Goal: Use online tool/utility: Utilize a website feature to perform a specific function

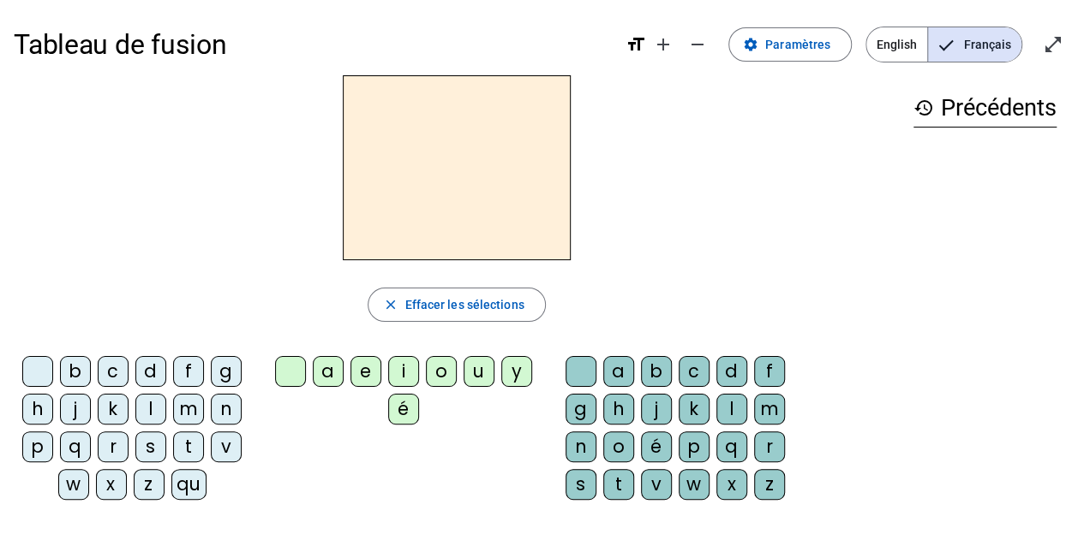
click at [87, 371] on div "b" at bounding box center [75, 371] width 31 height 31
click at [447, 376] on div "o" at bounding box center [441, 371] width 31 height 31
click at [738, 415] on div "l" at bounding box center [731, 409] width 31 height 31
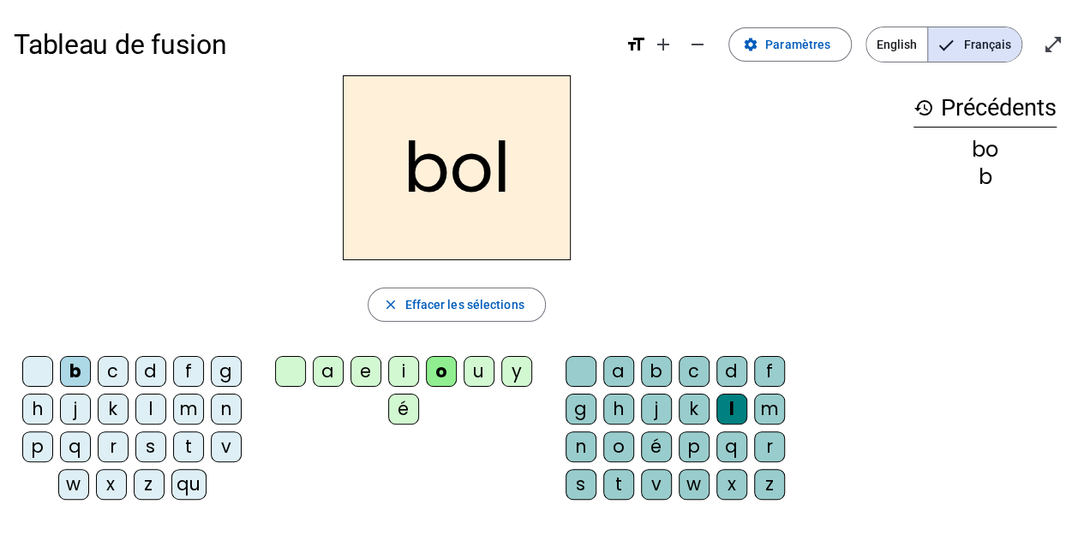
click at [148, 447] on div "s" at bounding box center [150, 447] width 31 height 31
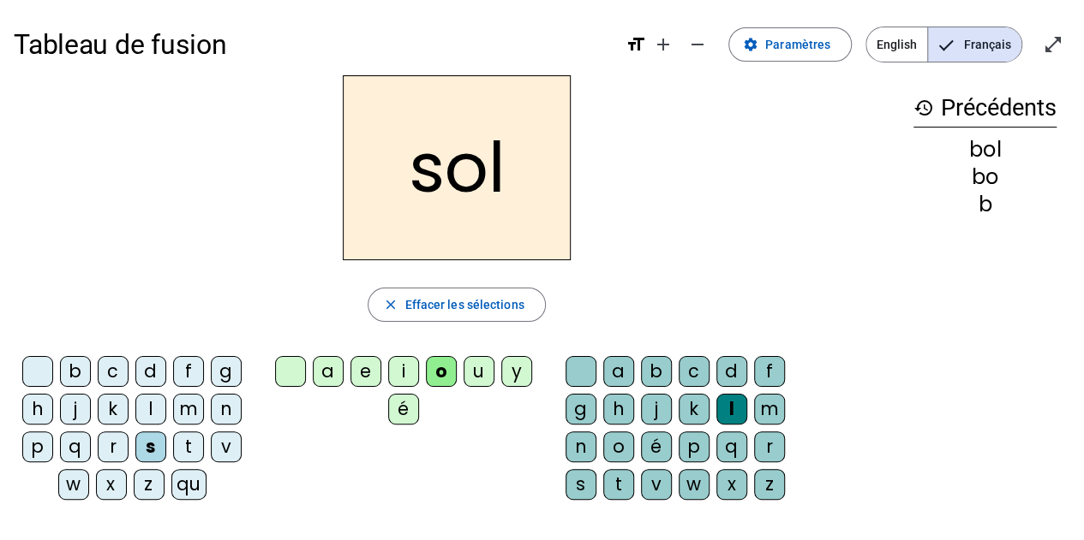
click at [402, 381] on div "i" at bounding box center [403, 371] width 31 height 31
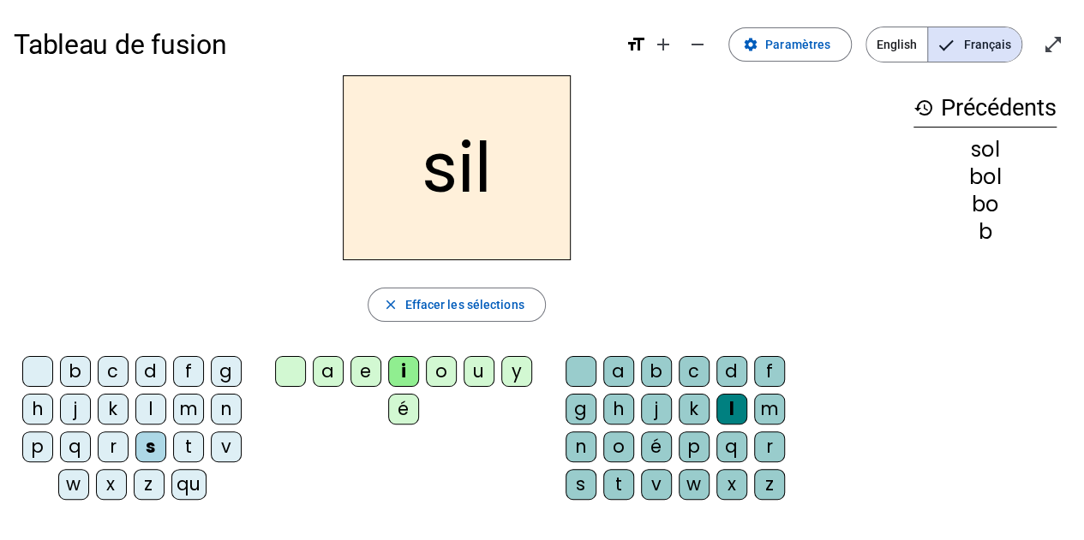
click at [588, 370] on div at bounding box center [580, 371] width 31 height 31
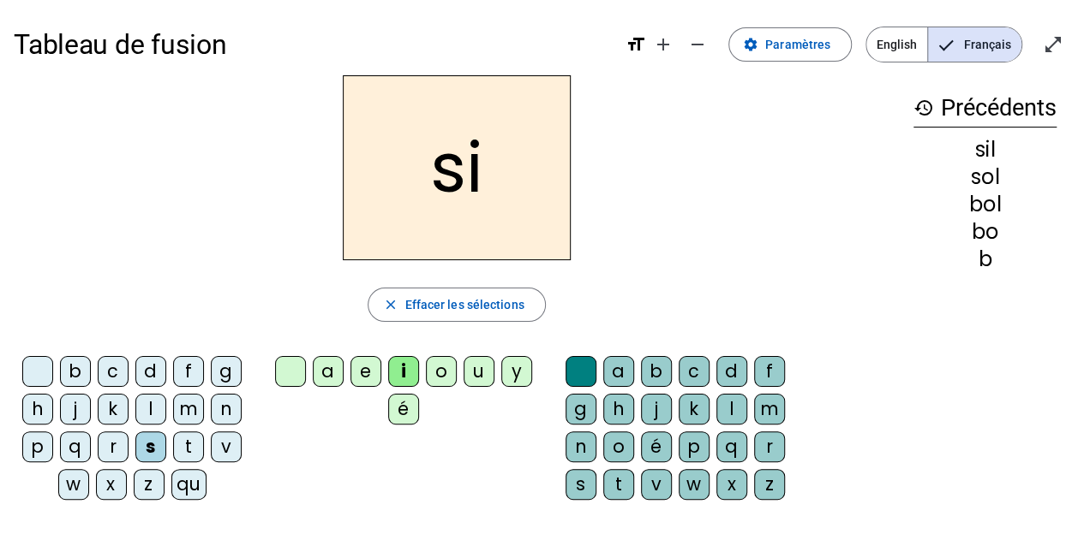
click at [218, 405] on div "n" at bounding box center [226, 409] width 31 height 31
click at [370, 362] on div "e" at bounding box center [365, 371] width 31 height 31
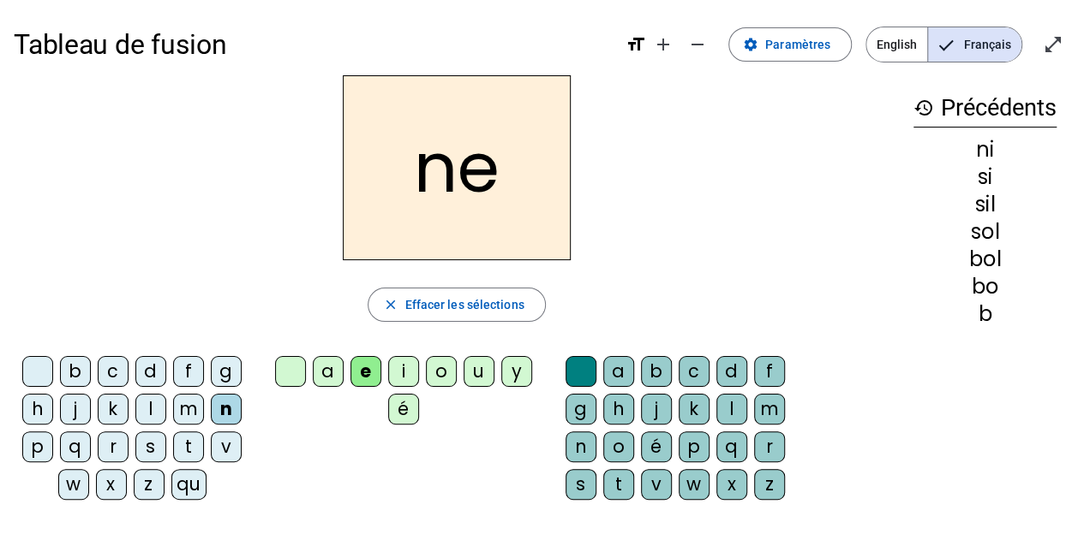
click at [153, 414] on div "l" at bounding box center [150, 409] width 31 height 31
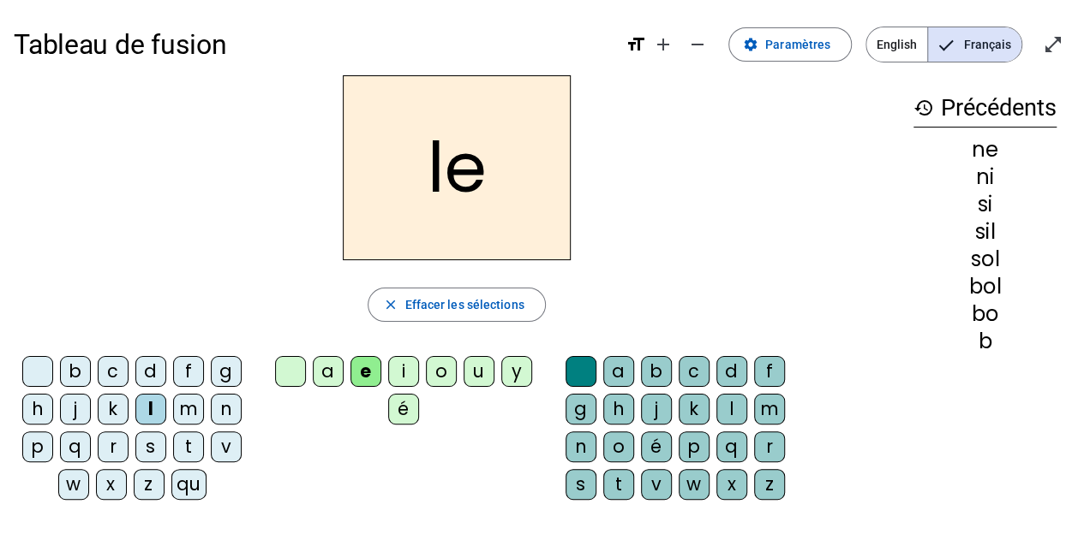
click at [330, 371] on div "a" at bounding box center [328, 371] width 31 height 31
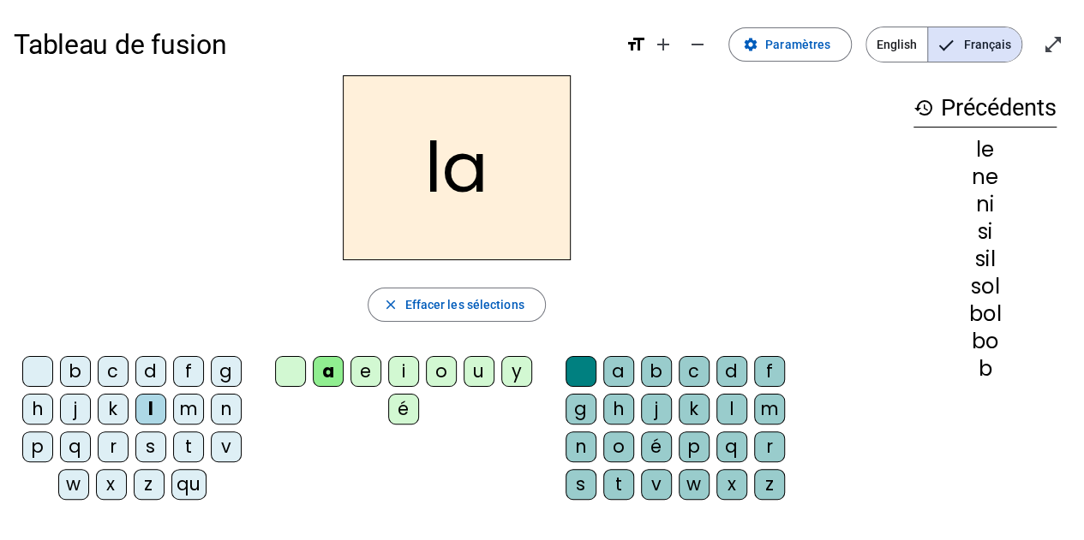
click at [238, 439] on div "v" at bounding box center [226, 447] width 31 height 31
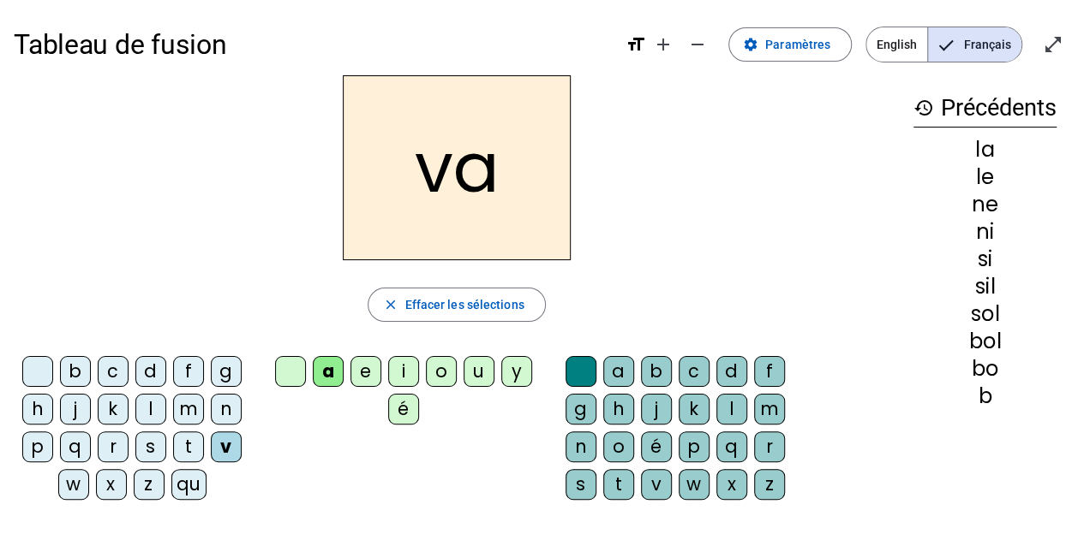
click at [180, 442] on div "t" at bounding box center [188, 447] width 31 height 31
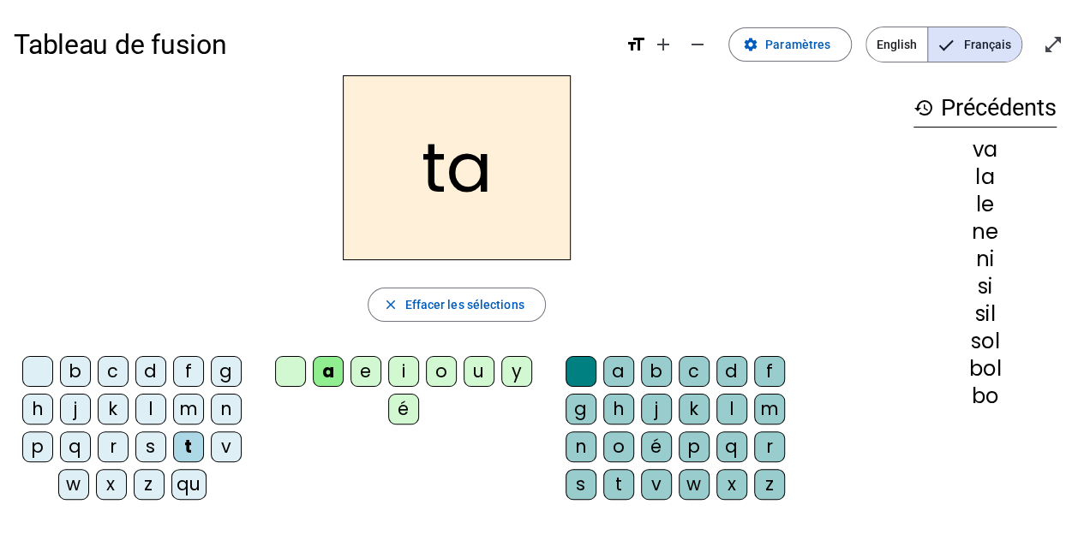
click at [369, 362] on div "e" at bounding box center [365, 371] width 31 height 31
click at [151, 374] on div "d" at bounding box center [150, 371] width 31 height 31
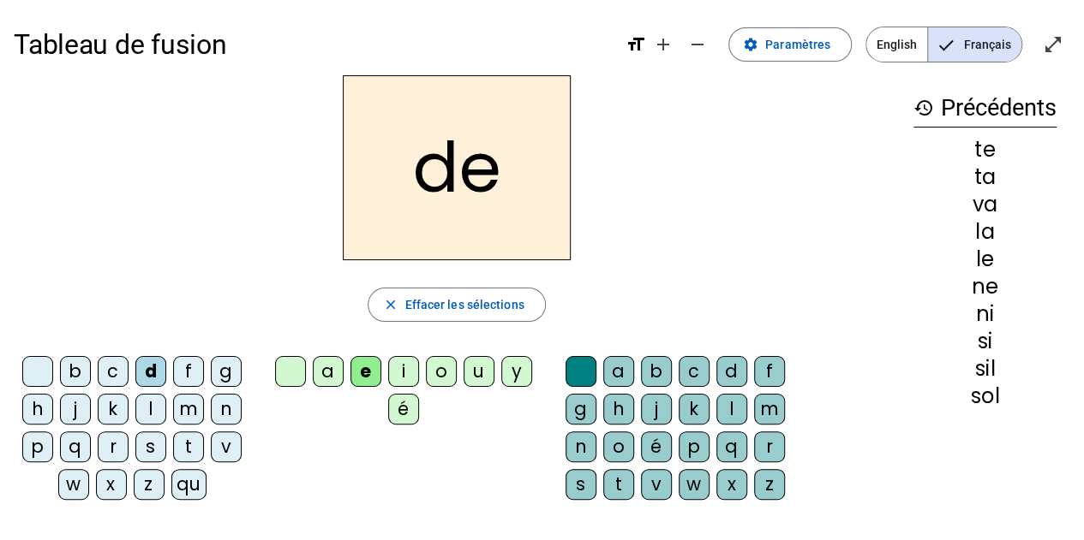
click at [191, 417] on div "m" at bounding box center [188, 409] width 31 height 31
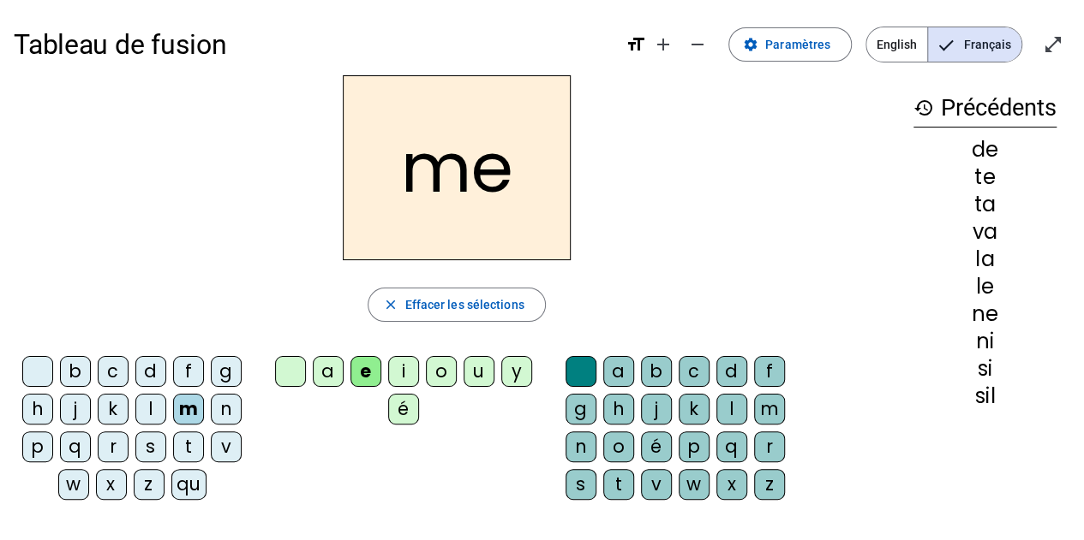
click at [336, 374] on div "a" at bounding box center [328, 371] width 31 height 31
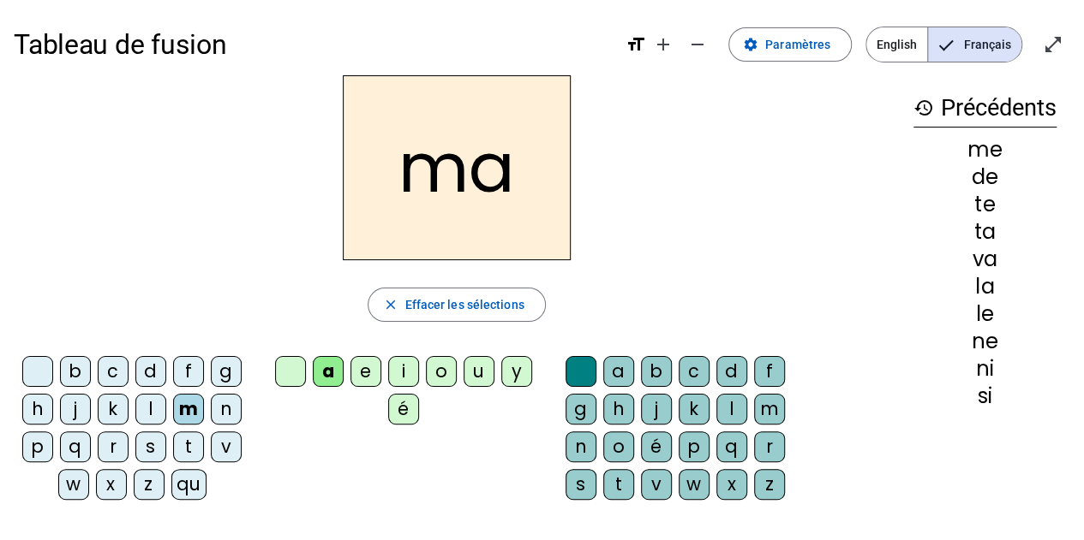
click at [733, 409] on div "l" at bounding box center [731, 409] width 31 height 31
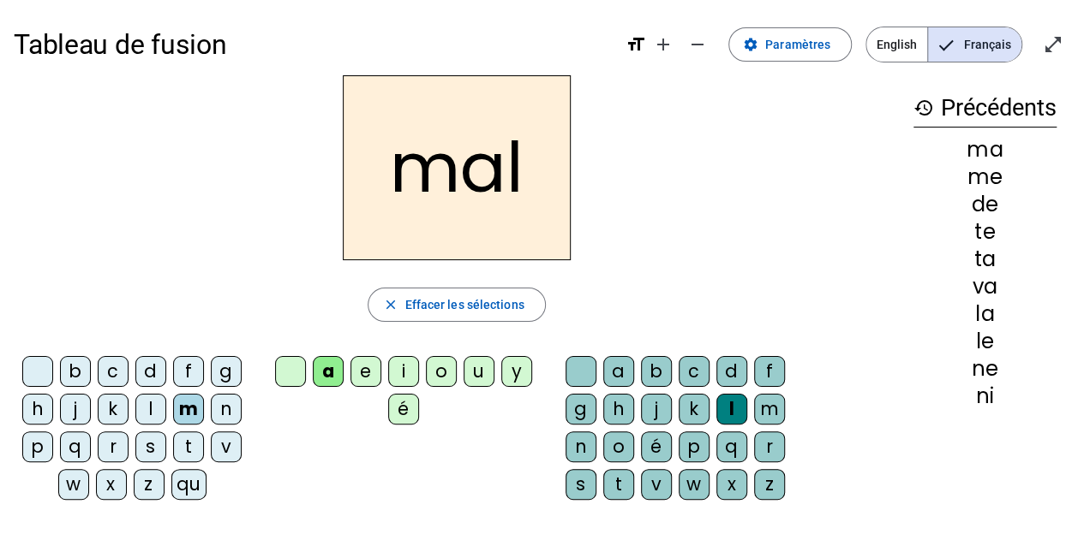
click at [82, 364] on div "b" at bounding box center [75, 371] width 31 height 31
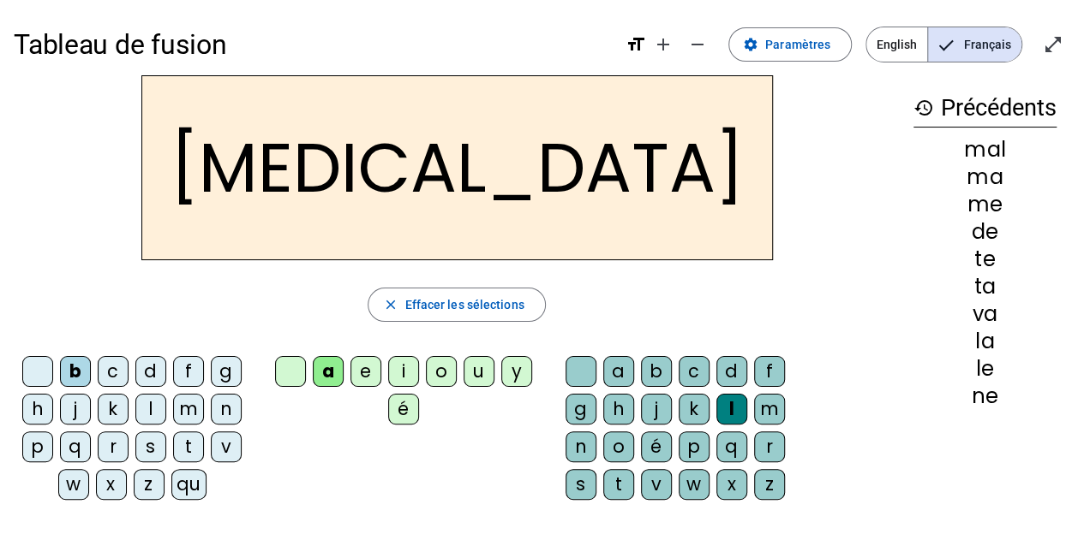
click at [699, 367] on div "c" at bounding box center [693, 371] width 31 height 31
